Goal: Task Accomplishment & Management: Use online tool/utility

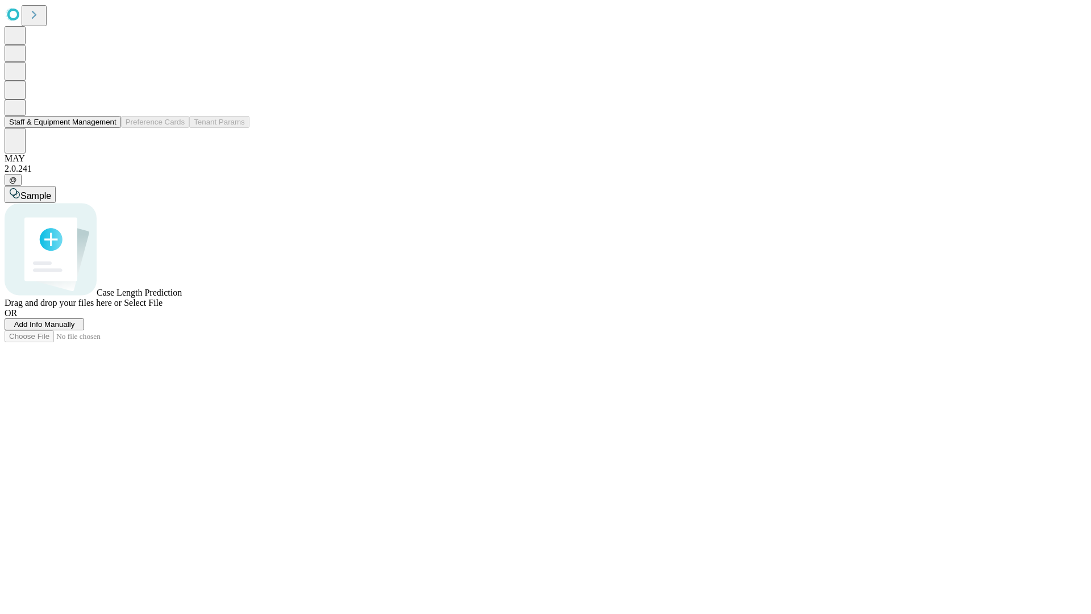
click at [109, 128] on button "Staff & Equipment Management" at bounding box center [63, 122] width 117 height 12
